Goal: Task Accomplishment & Management: Manage account settings

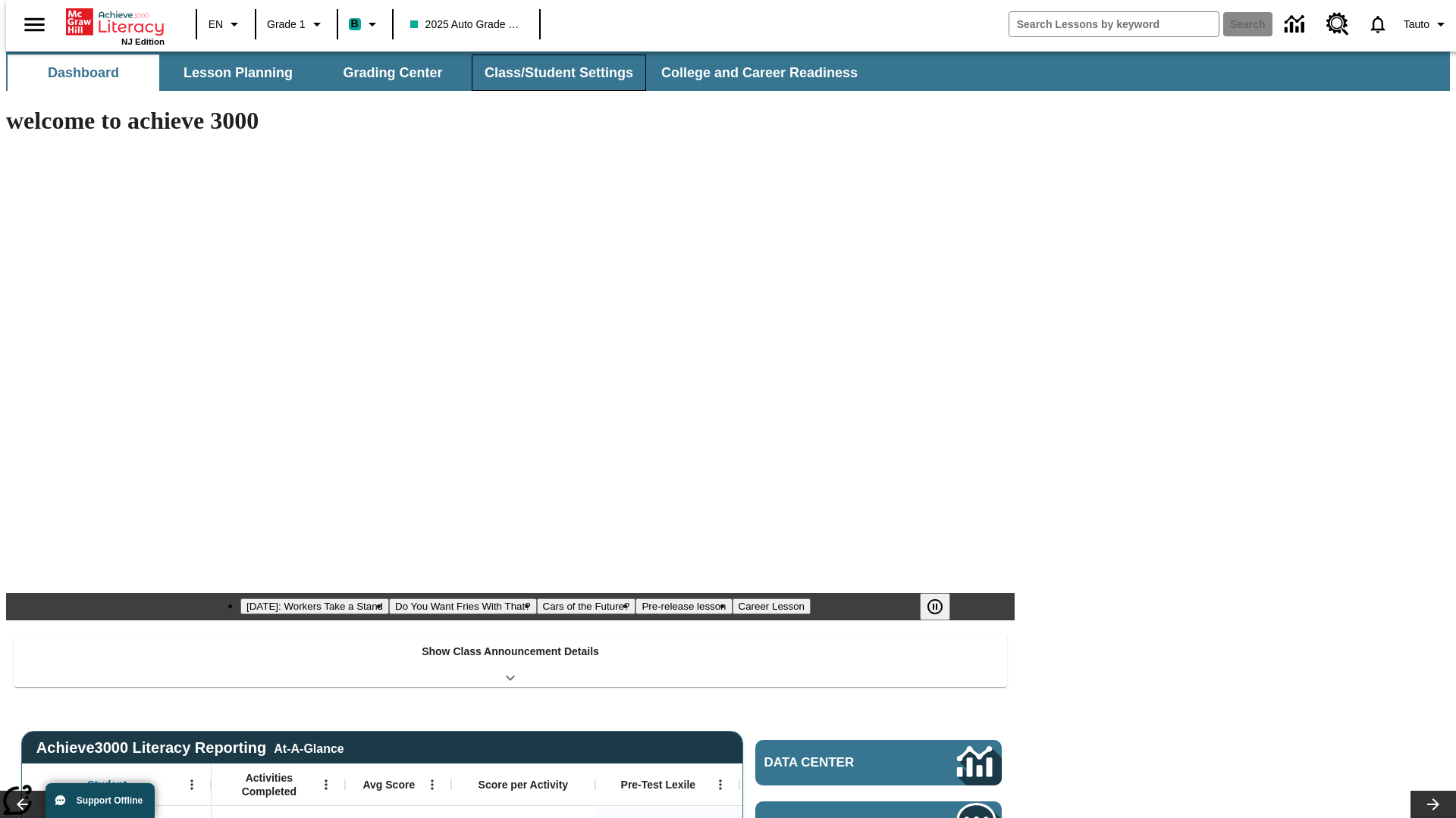
click at [550, 73] on button "Class/Student Settings" at bounding box center [559, 73] width 175 height 36
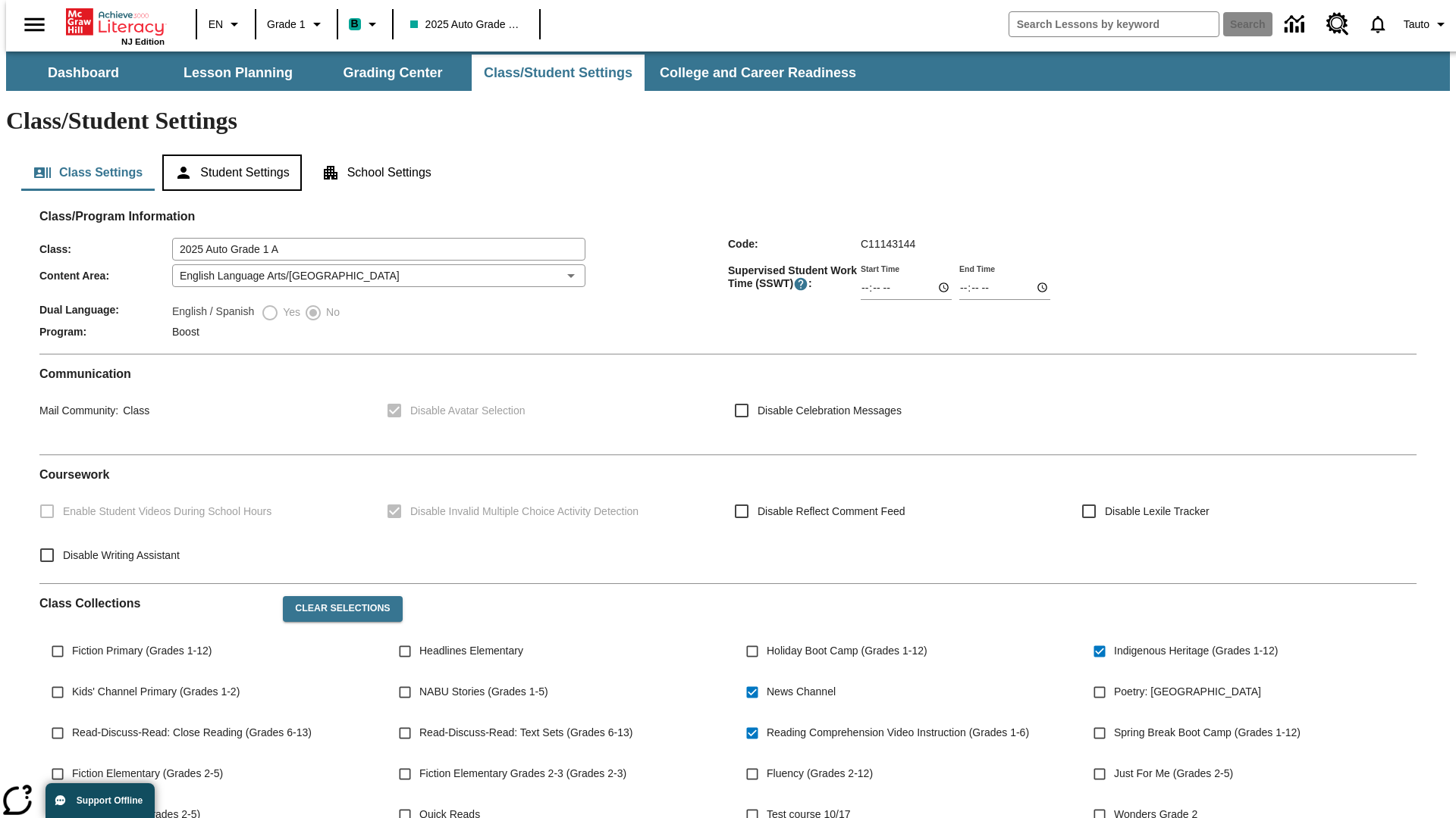
click at [228, 154] on button "Student Settings" at bounding box center [231, 172] width 139 height 36
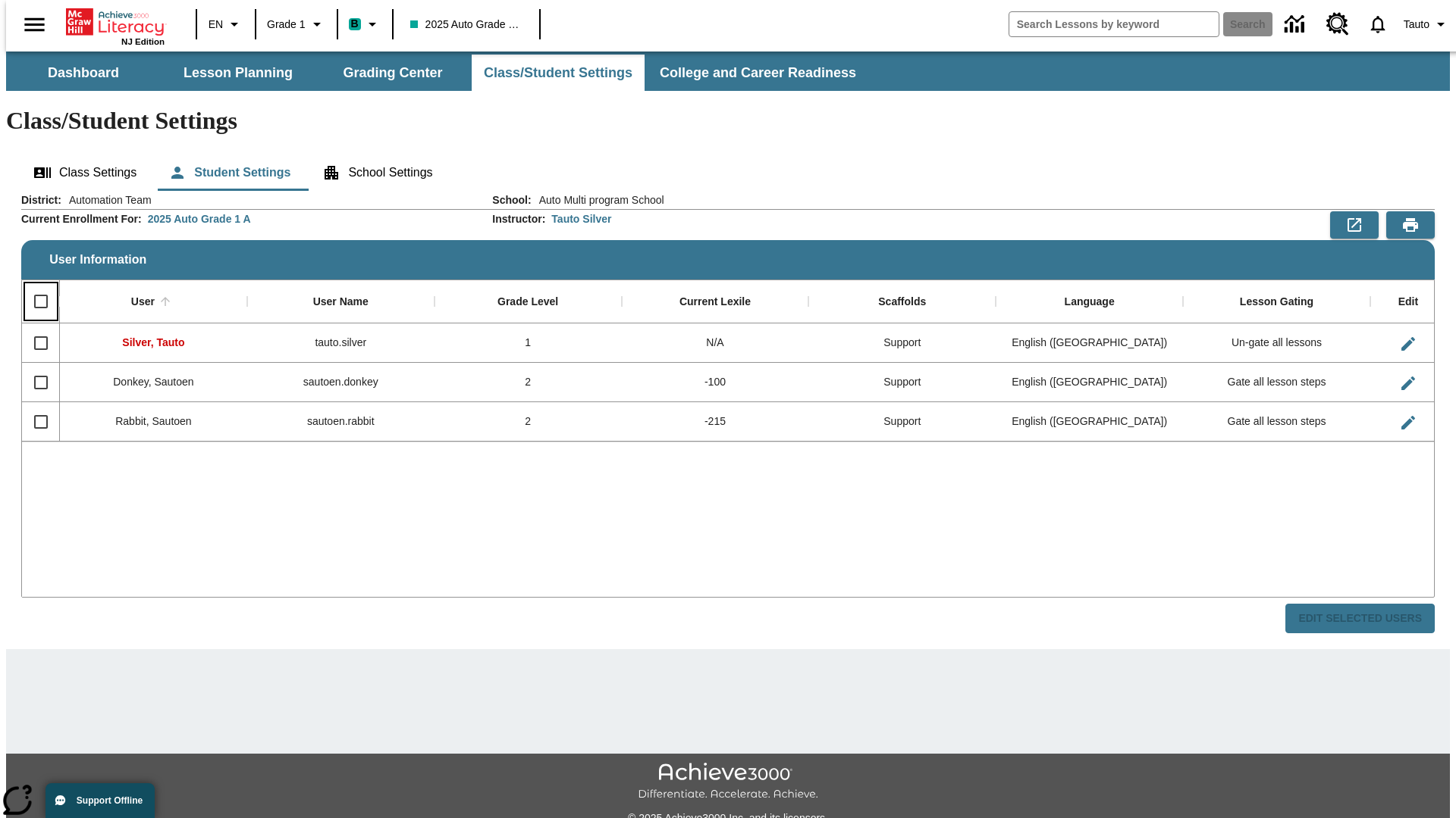
click at [34, 286] on input "Select all rows" at bounding box center [40, 301] width 31 height 31
checkbox input "true"
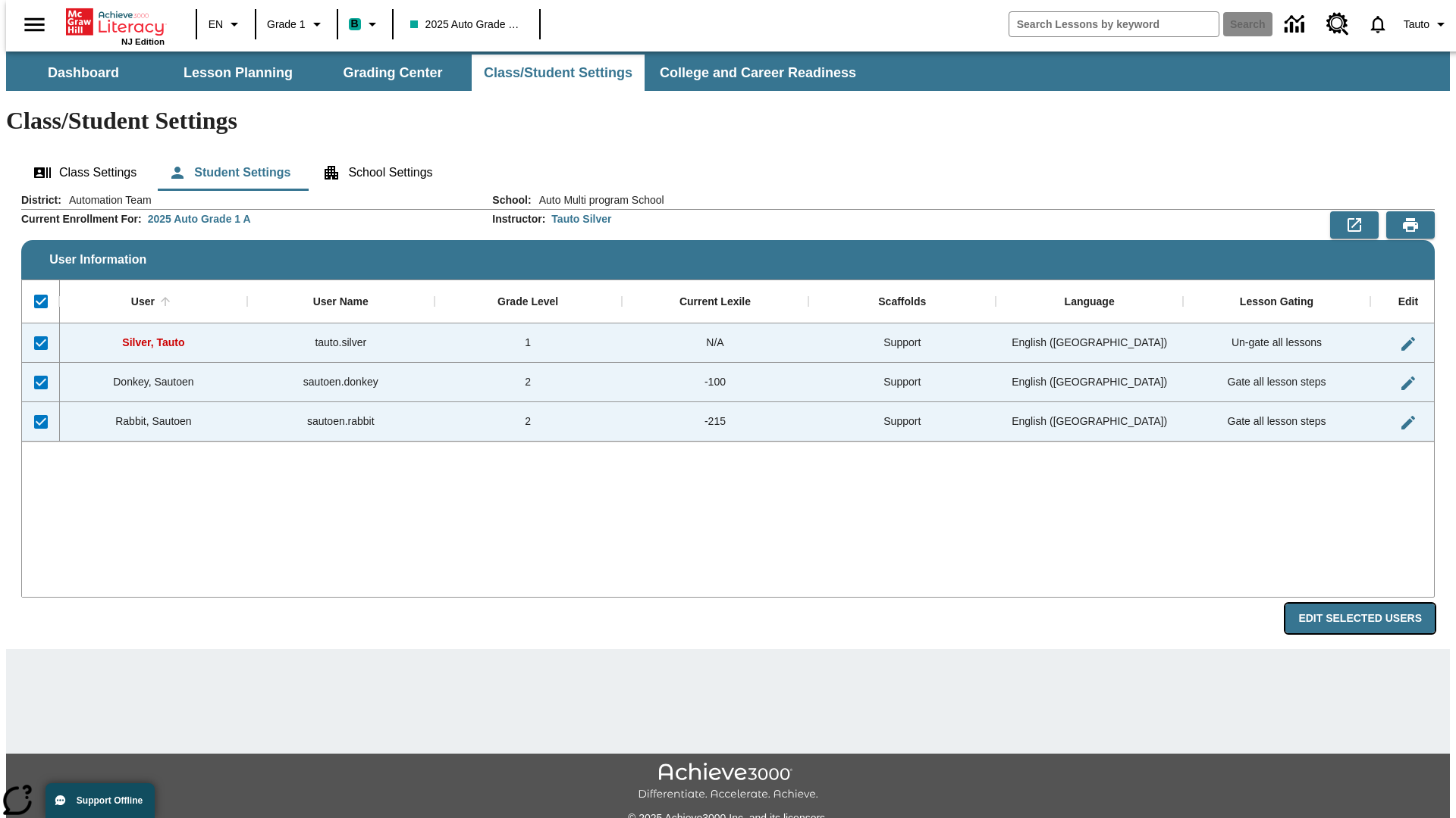
click at [1372, 604] on button "Edit Selected Users" at bounding box center [1360, 619] width 149 height 29
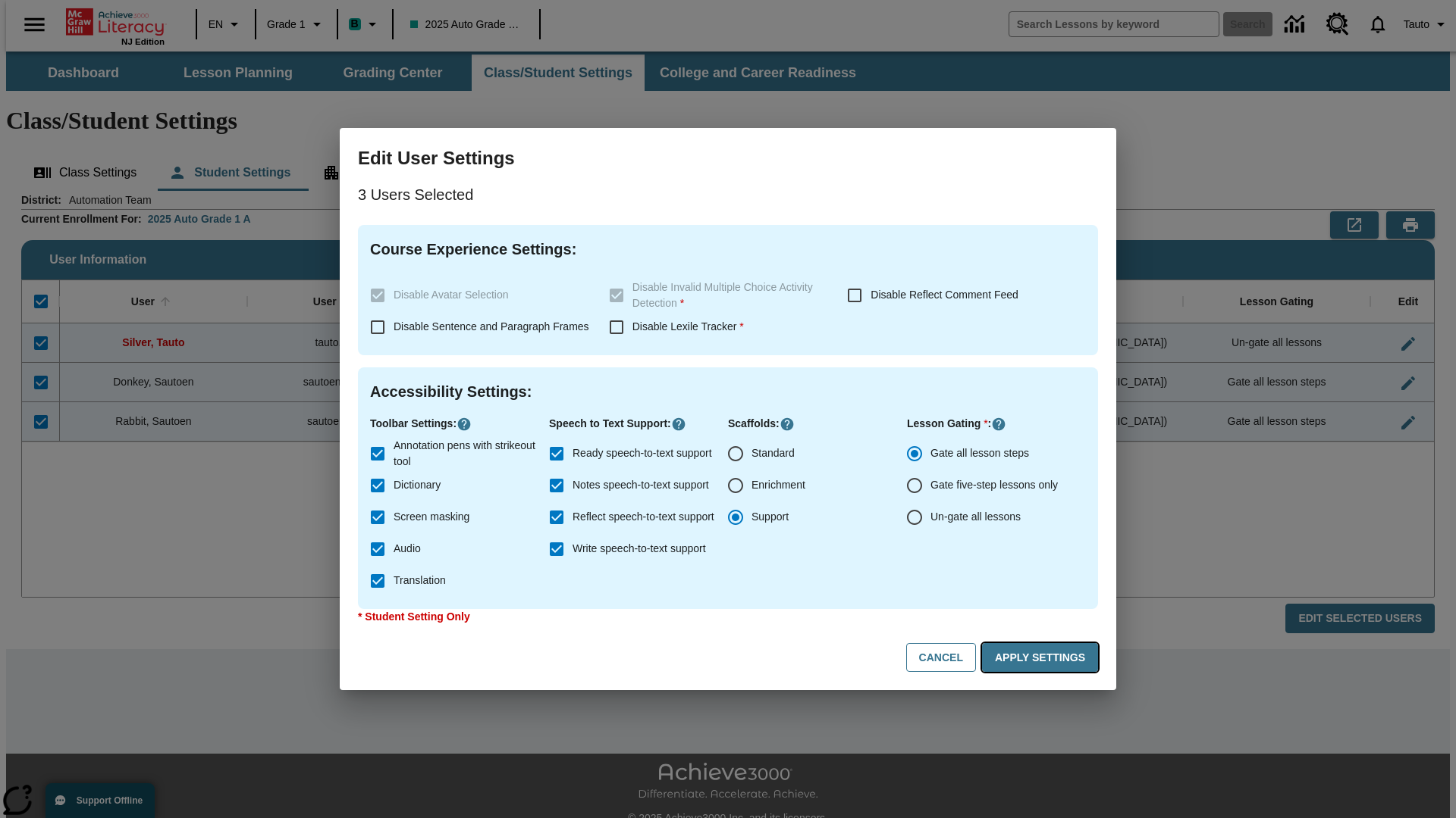
click at [1042, 658] on button "Apply Settings" at bounding box center [1039, 658] width 116 height 29
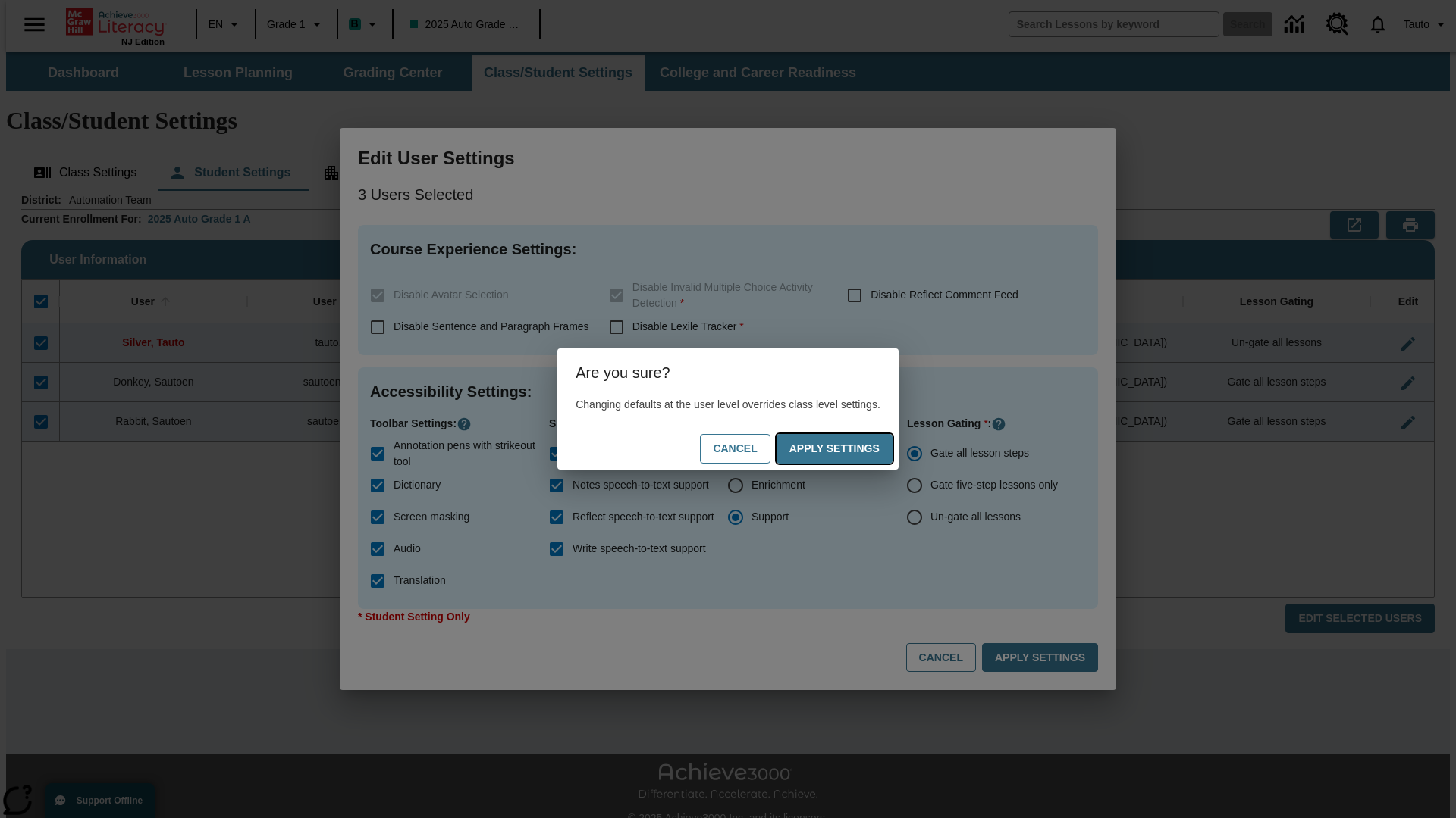
click at [849, 449] on button "Apply Settings" at bounding box center [834, 449] width 116 height 29
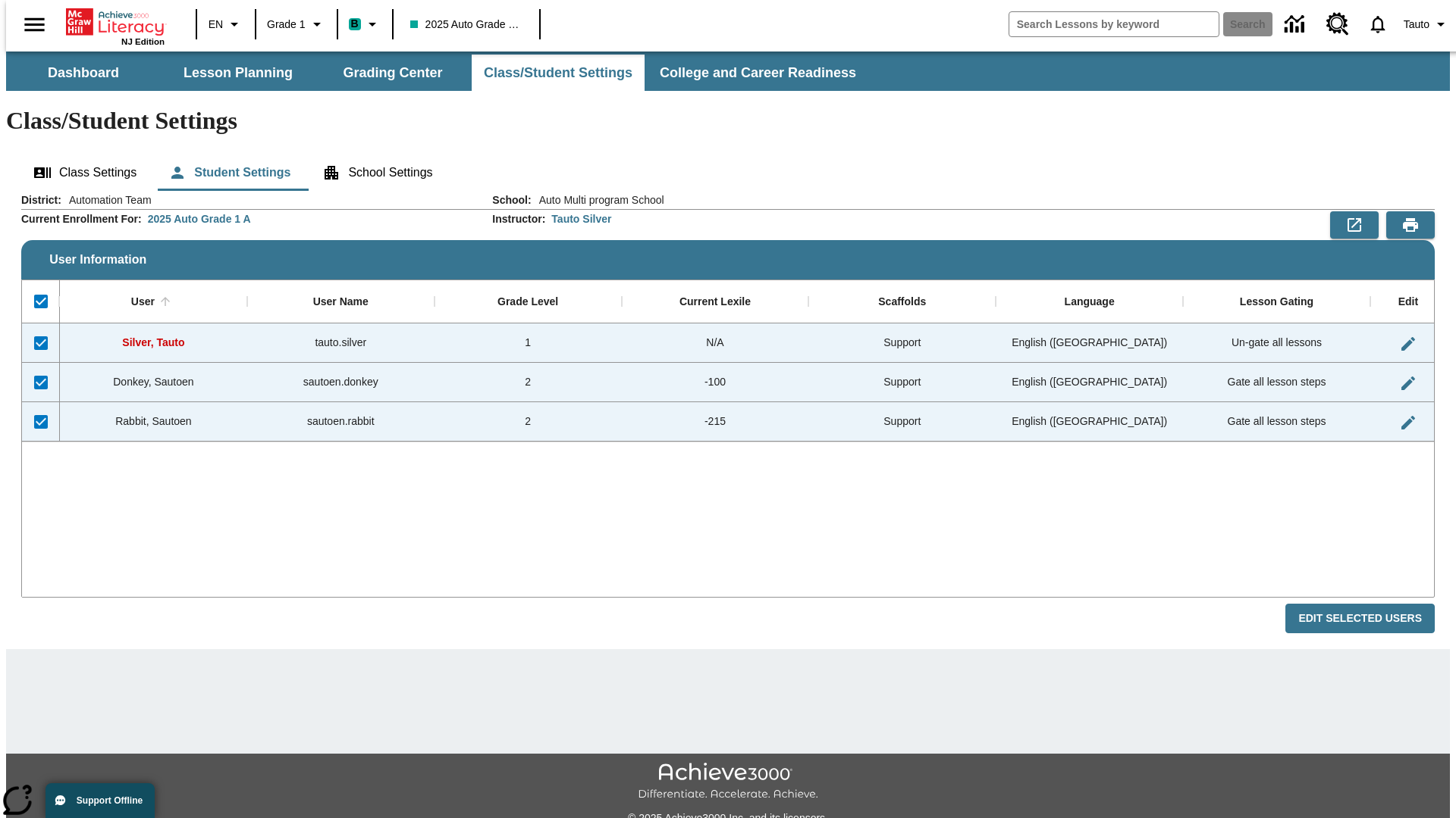
checkbox input "false"
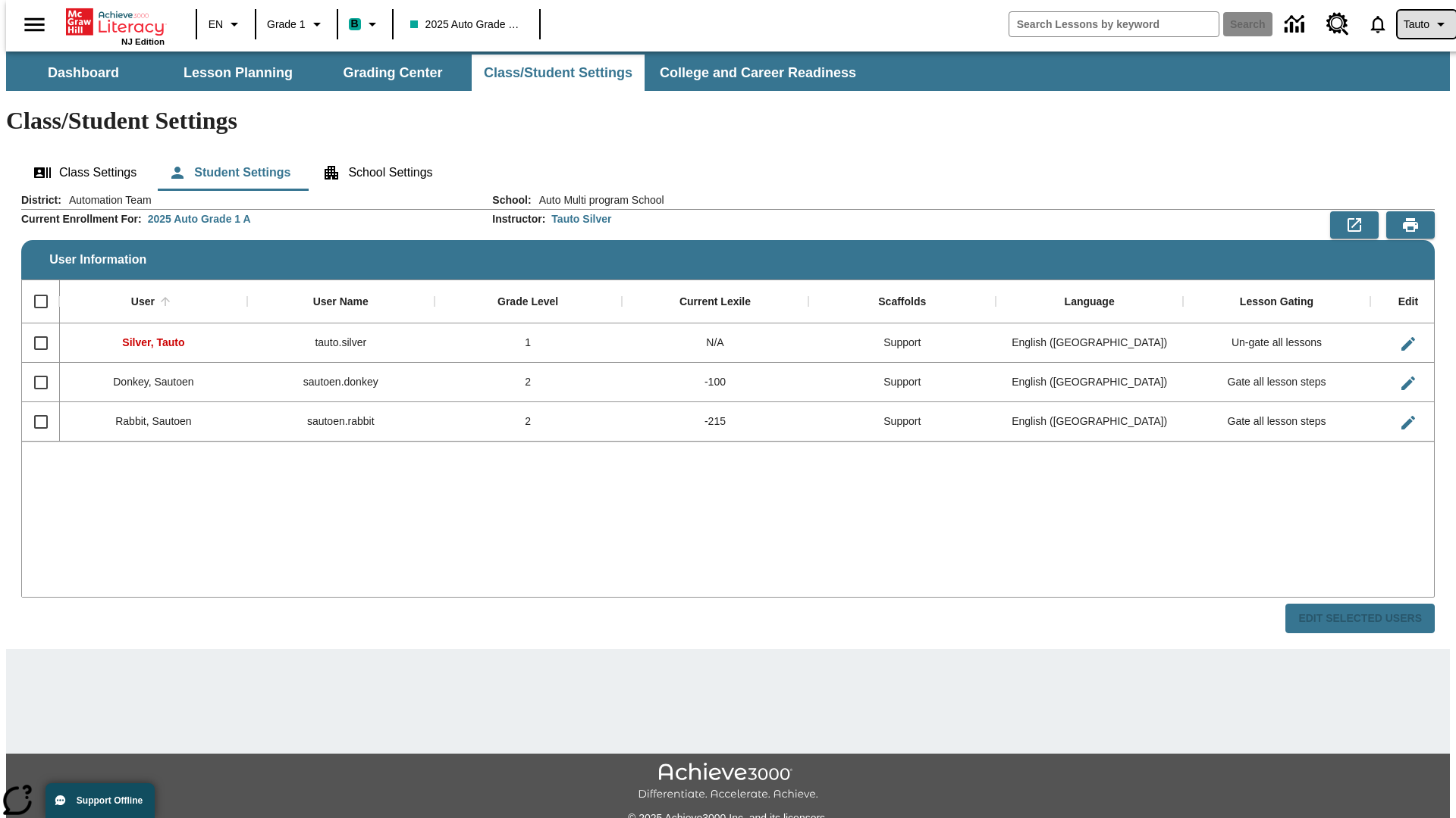
click at [1419, 25] on span "Tauto" at bounding box center [1417, 25] width 26 height 16
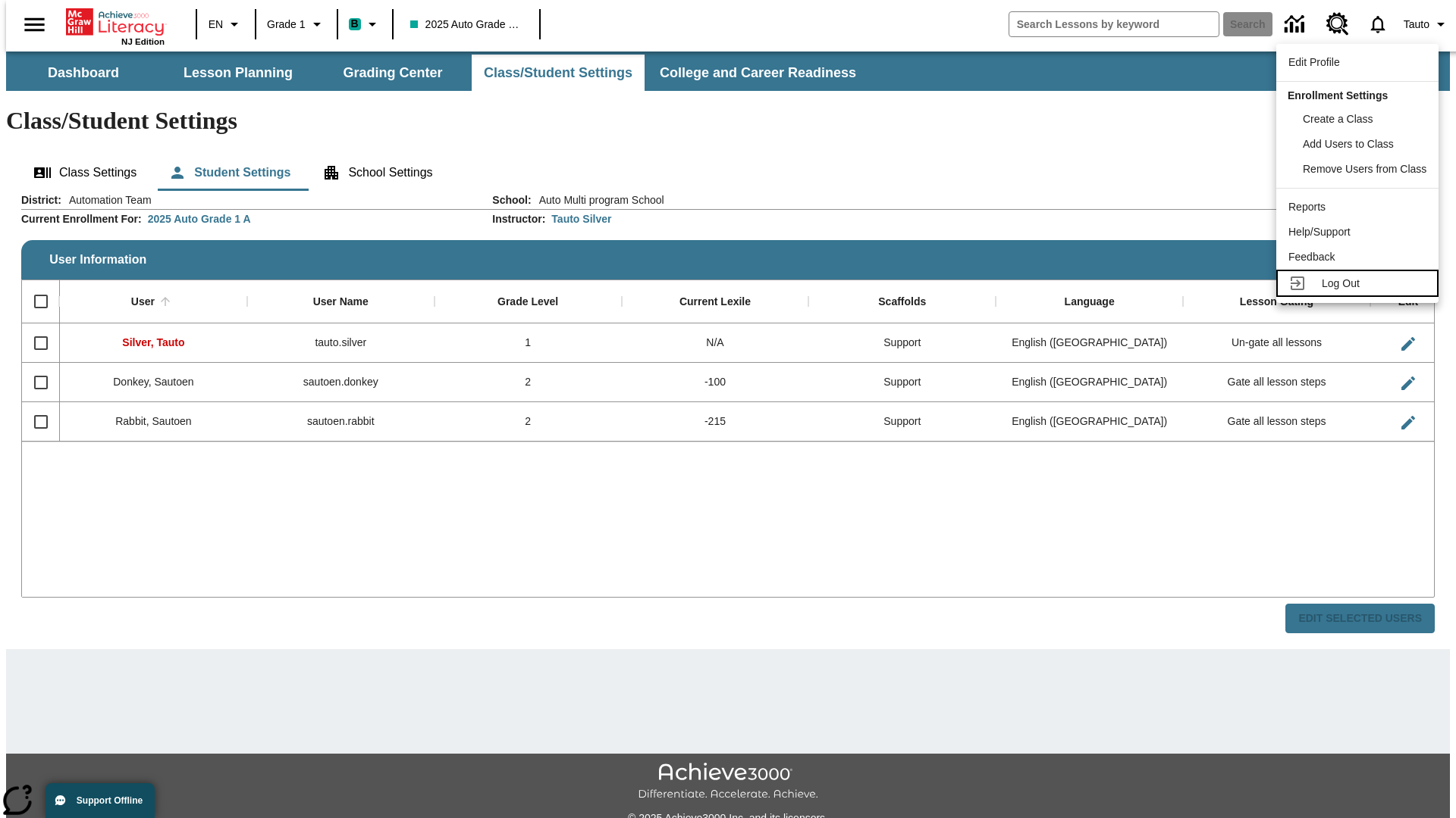
click at [1360, 284] on span "Log Out" at bounding box center [1340, 283] width 38 height 12
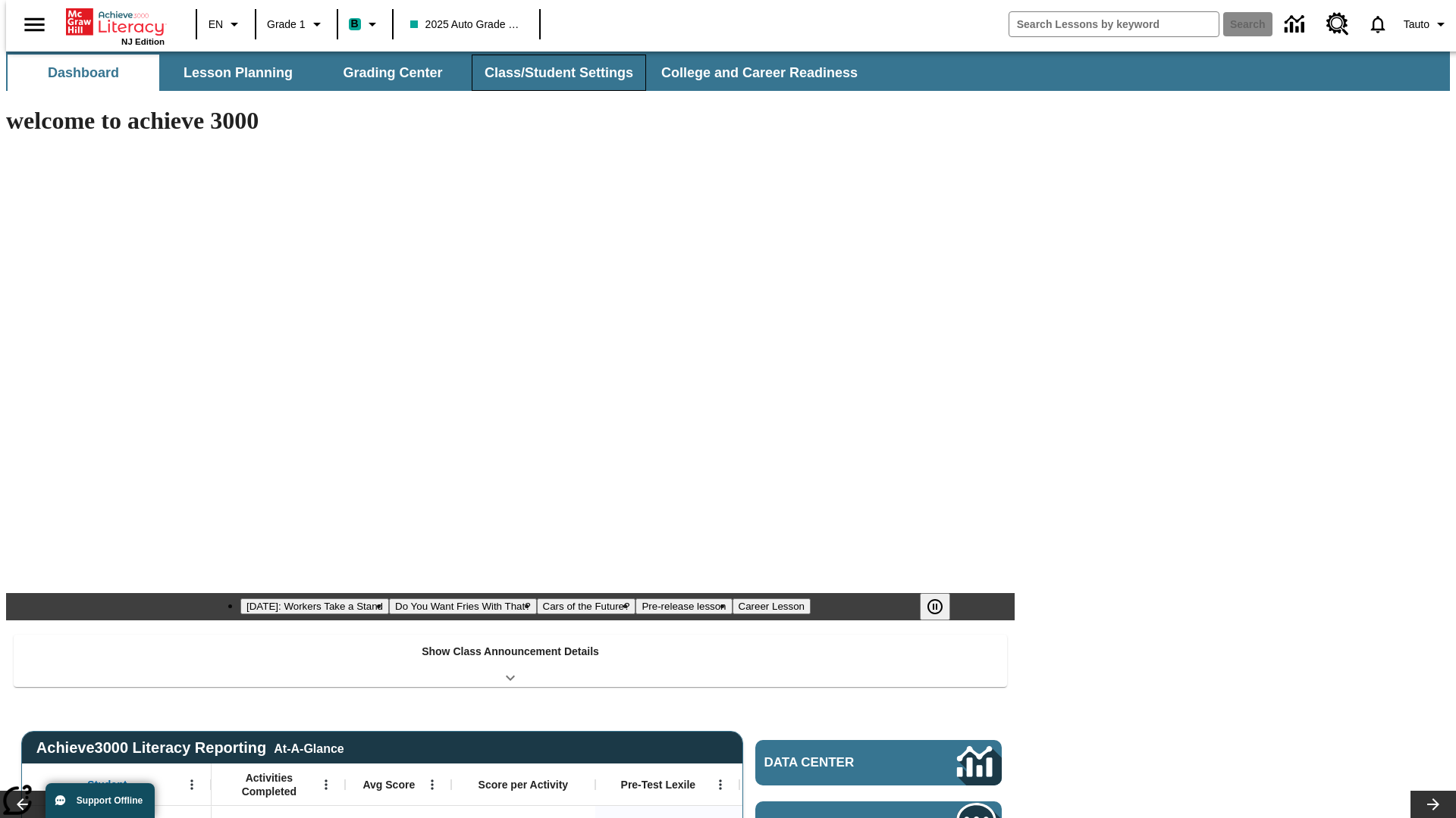
click at [550, 73] on button "Class/Student Settings" at bounding box center [559, 73] width 175 height 36
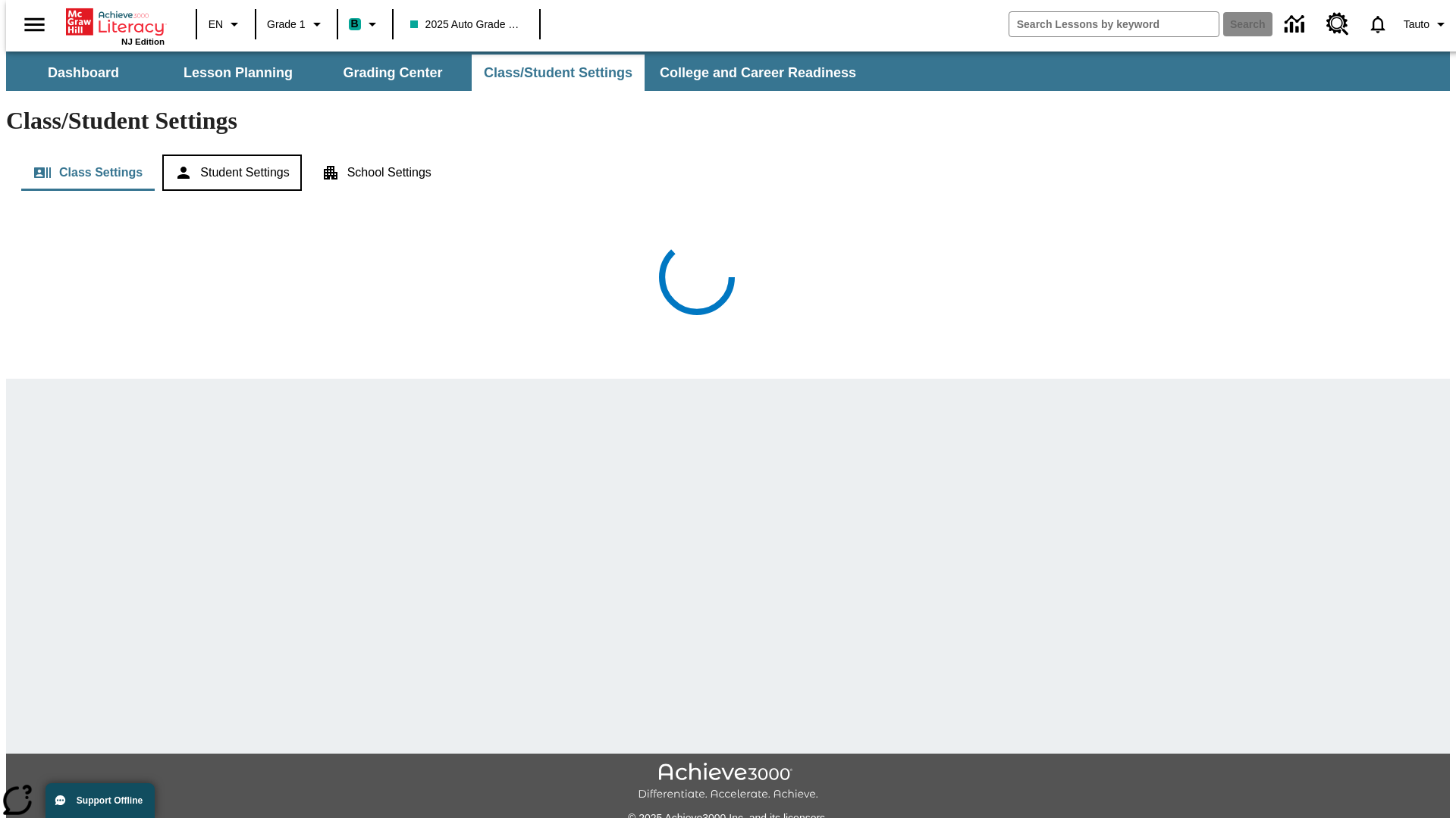
click at [228, 154] on button "Student Settings" at bounding box center [231, 172] width 139 height 36
